Goal: Task Accomplishment & Management: Use online tool/utility

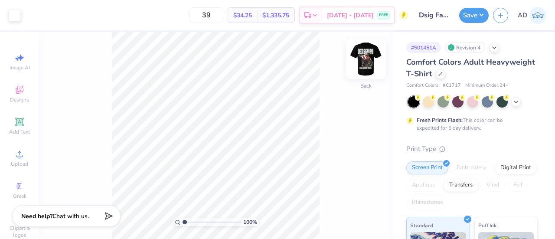
click at [367, 65] on img at bounding box center [366, 59] width 35 height 35
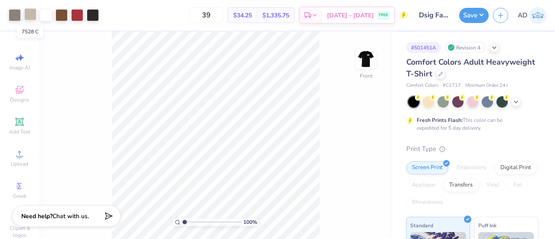
click at [29, 13] on div at bounding box center [30, 14] width 12 height 12
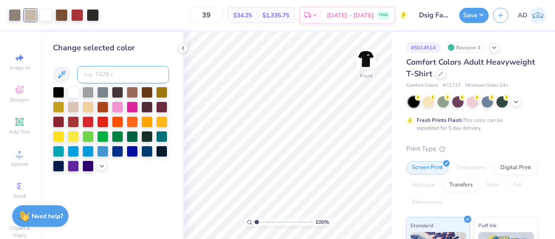
click at [105, 77] on input at bounding box center [123, 74] width 92 height 17
click at [12, 9] on div at bounding box center [15, 14] width 12 height 12
click at [102, 80] on input at bounding box center [123, 74] width 92 height 17
type input "7528"
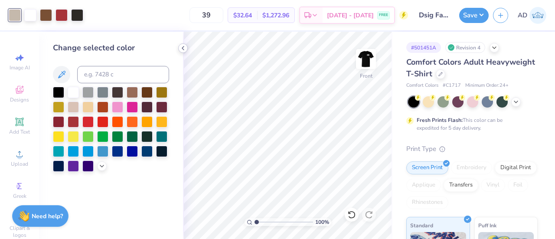
click at [181, 45] on icon at bounding box center [183, 48] width 7 height 7
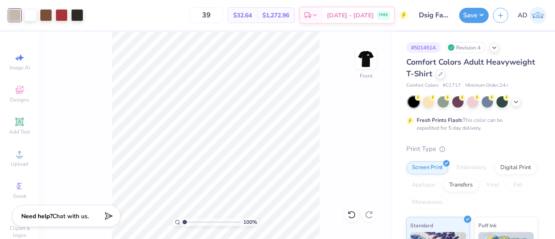
click at [10, 10] on div at bounding box center [15, 15] width 12 height 12
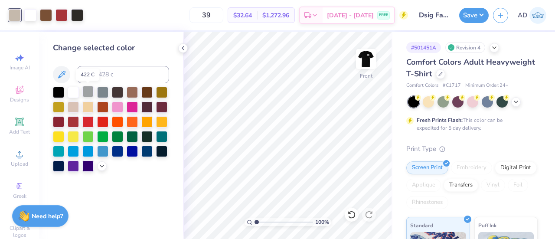
click at [87, 88] on div at bounding box center [87, 91] width 11 height 11
click at [105, 91] on div at bounding box center [102, 91] width 11 height 11
click at [114, 74] on input at bounding box center [123, 74] width 92 height 17
type input "7528"
click at [468, 14] on button "Save" at bounding box center [473, 14] width 29 height 15
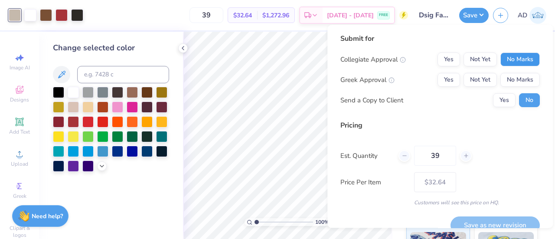
click at [510, 60] on button "No Marks" at bounding box center [519, 59] width 39 height 14
click at [439, 82] on button "Yes" at bounding box center [448, 80] width 23 height 14
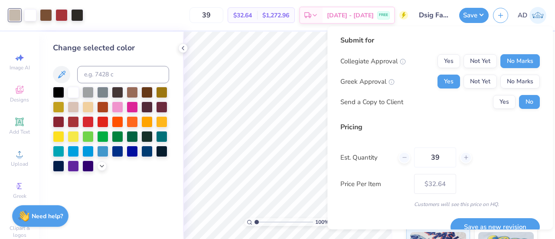
scroll to position [14, 0]
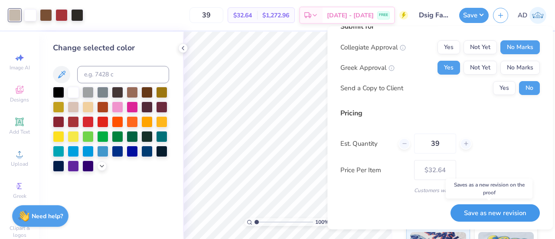
click at [492, 211] on button "Save as new revision" at bounding box center [494, 213] width 89 height 18
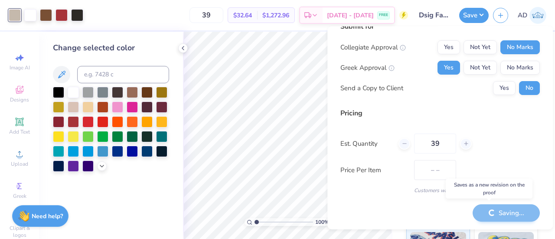
type input "$32.64"
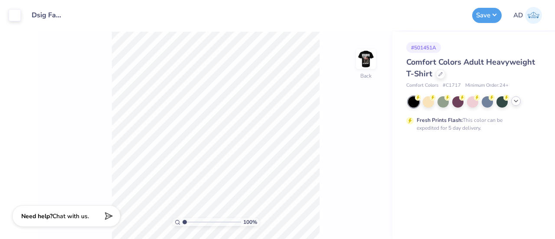
click at [514, 102] on icon at bounding box center [515, 101] width 7 height 7
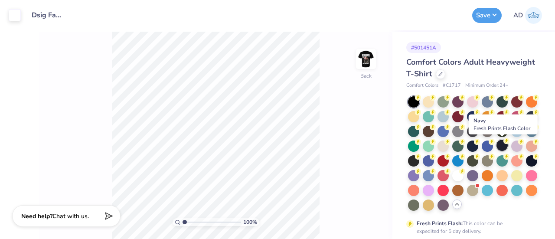
click at [503, 144] on div at bounding box center [501, 145] width 11 height 11
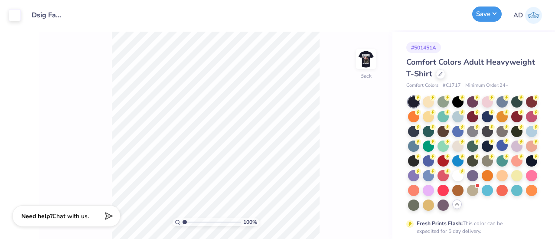
click at [481, 14] on button "Save" at bounding box center [486, 14] width 29 height 15
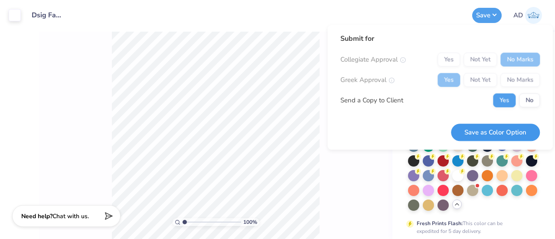
click at [482, 130] on button "Save as Color Option" at bounding box center [495, 133] width 89 height 18
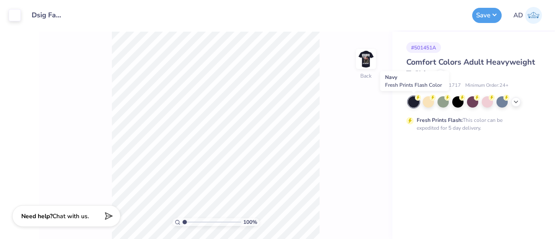
click at [414, 99] on div at bounding box center [413, 101] width 11 height 11
click at [483, 11] on button "Save" at bounding box center [486, 14] width 29 height 15
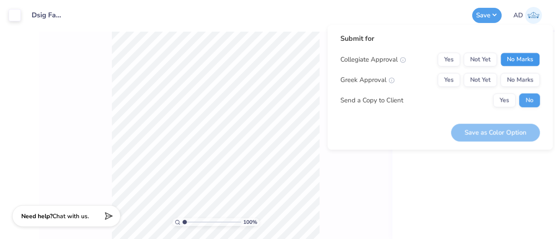
click at [525, 54] on button "No Marks" at bounding box center [519, 59] width 39 height 14
click at [450, 85] on button "Yes" at bounding box center [448, 80] width 23 height 14
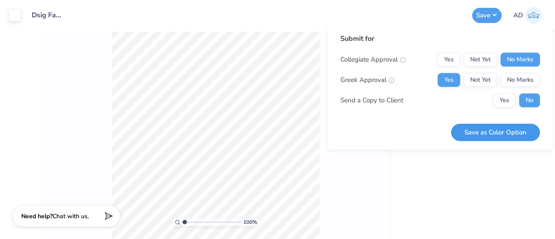
click at [490, 136] on button "Save as Color Option" at bounding box center [495, 133] width 89 height 18
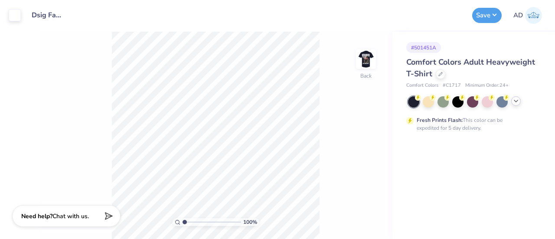
click at [518, 101] on icon at bounding box center [515, 101] width 7 height 7
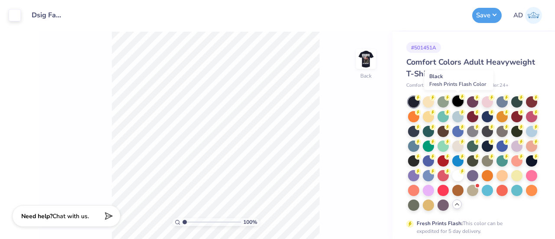
click at [458, 100] on div at bounding box center [457, 100] width 11 height 11
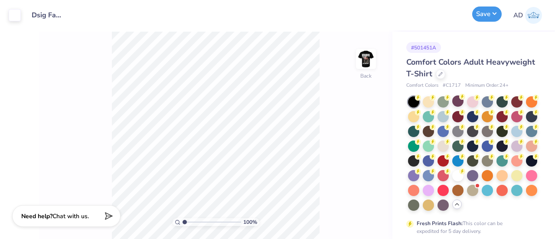
click at [483, 13] on button "Save" at bounding box center [486, 14] width 29 height 15
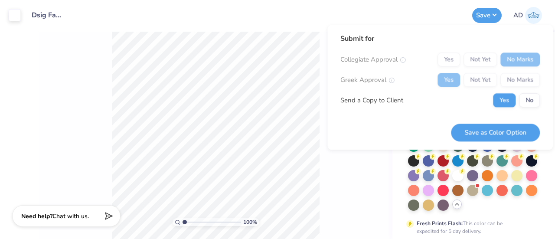
click at [518, 57] on div "Yes Not Yet No Marks" at bounding box center [488, 59] width 102 height 14
click at [449, 76] on div "Yes Not Yet No Marks" at bounding box center [488, 80] width 102 height 14
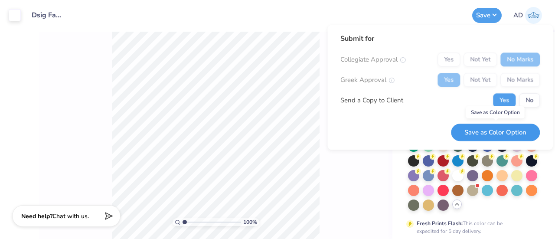
click at [479, 131] on button "Save as Color Option" at bounding box center [495, 133] width 89 height 18
